Goal: Navigation & Orientation: Find specific page/section

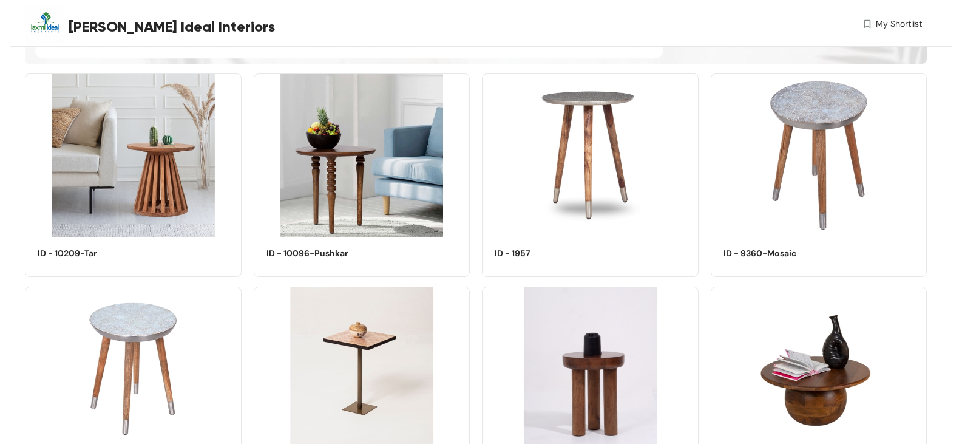
scroll to position [607, 0]
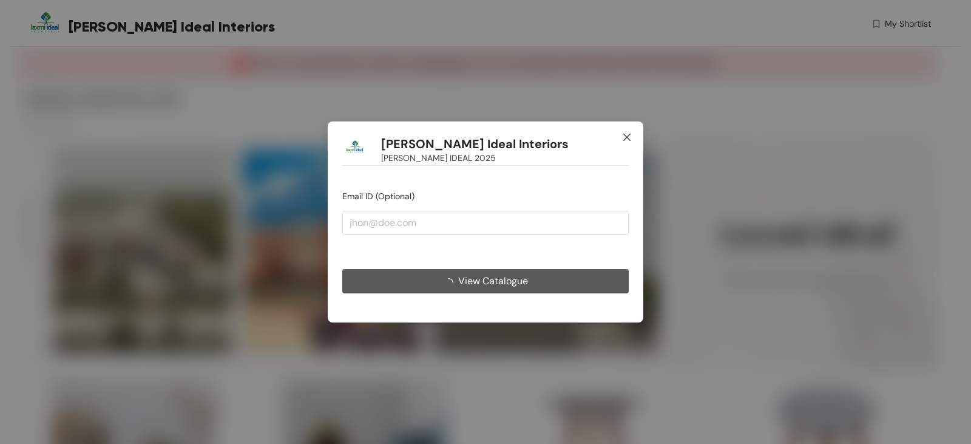
click at [630, 134] on icon "close" at bounding box center [626, 136] width 7 height 7
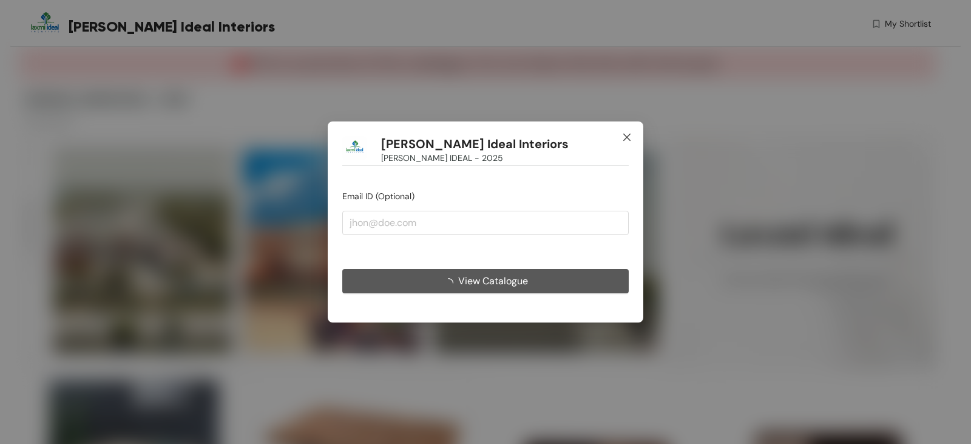
click at [626, 133] on icon "close" at bounding box center [627, 137] width 10 height 10
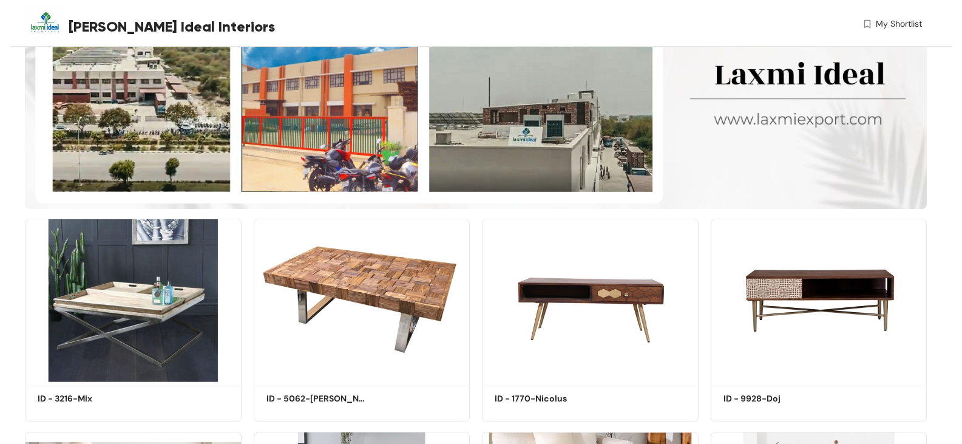
scroll to position [303, 0]
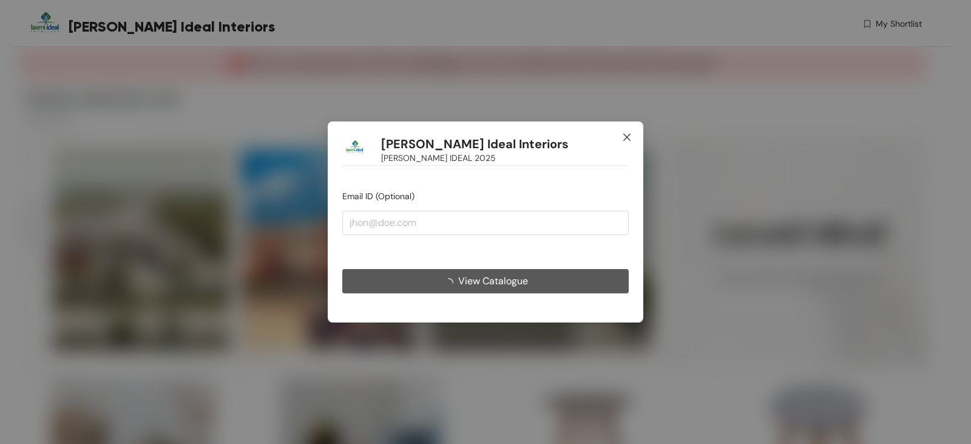
click at [628, 135] on icon "close" at bounding box center [627, 137] width 10 height 10
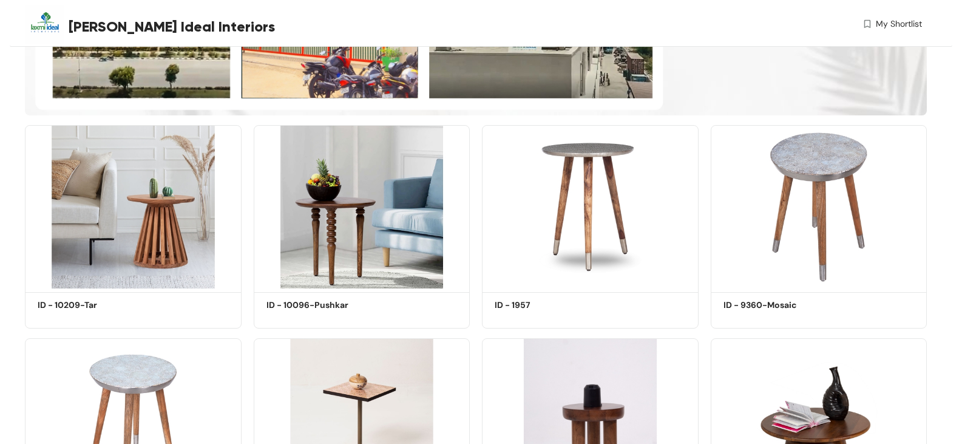
scroll to position [121, 0]
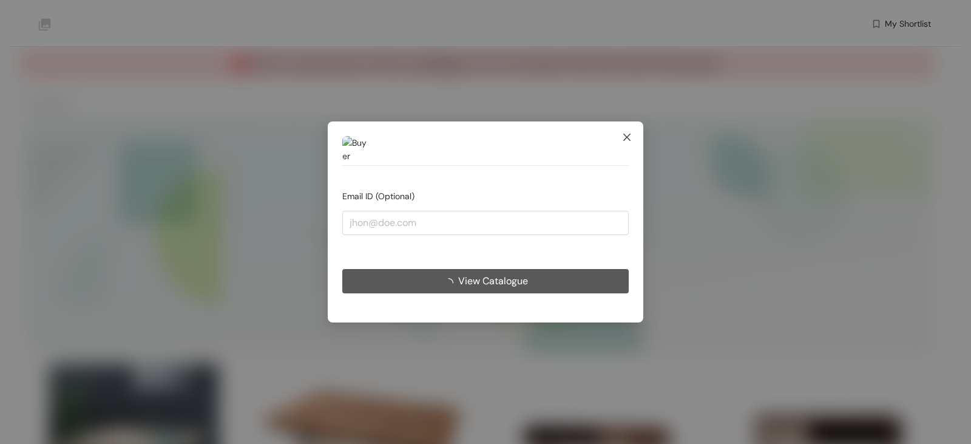
click at [626, 138] on icon "close" at bounding box center [626, 136] width 7 height 7
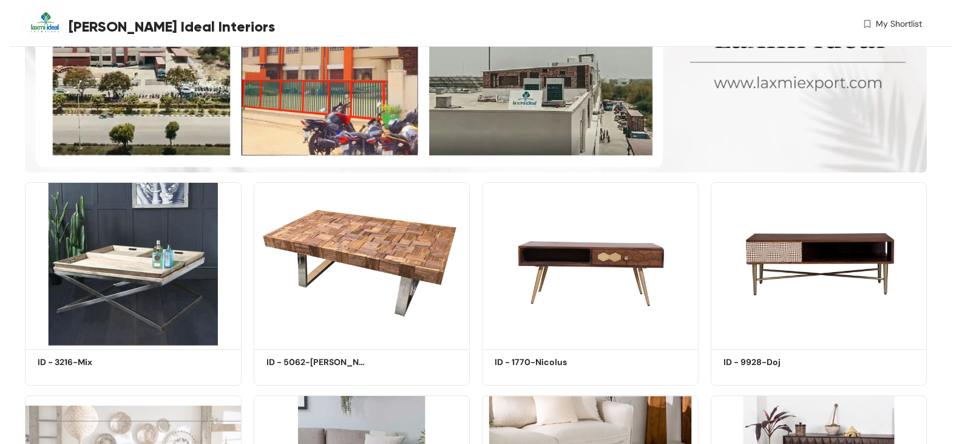
scroll to position [77, 0]
